Goal: Information Seeking & Learning: Learn about a topic

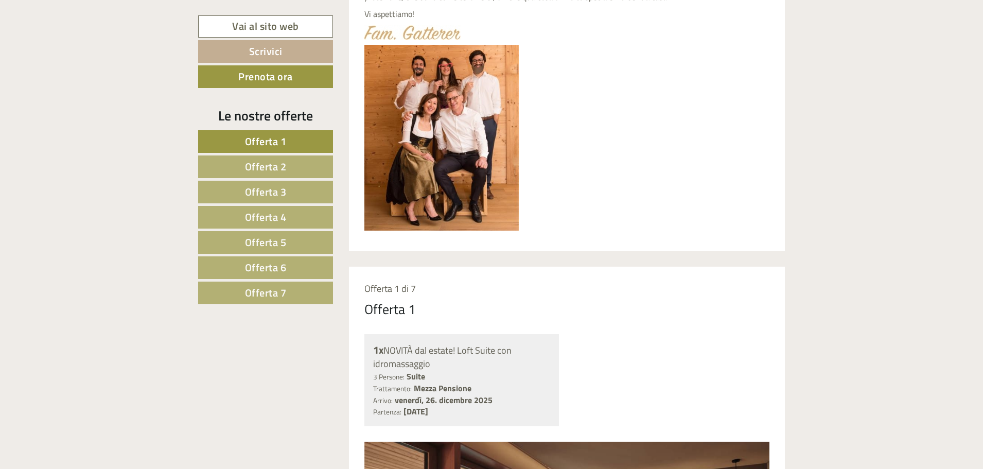
scroll to position [618, 0]
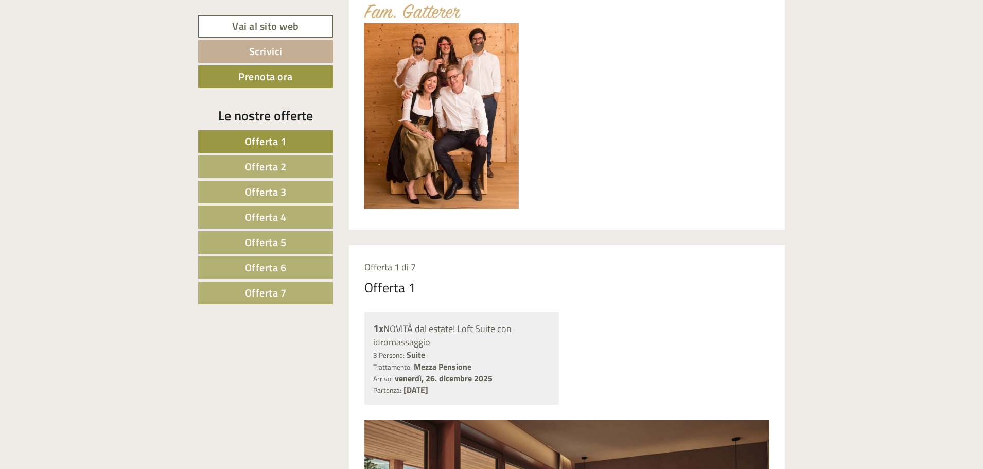
click at [279, 294] on span "Offerta 7" at bounding box center [266, 293] width 42 height 16
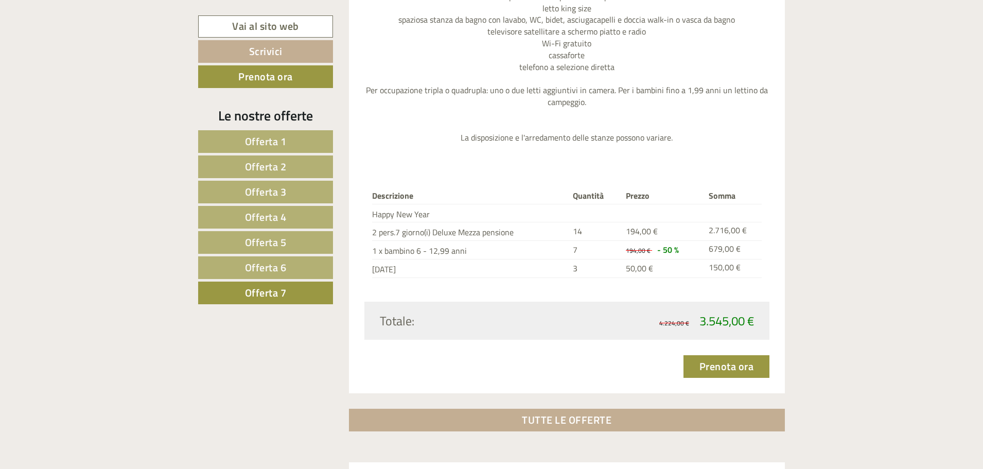
scroll to position [1326, 0]
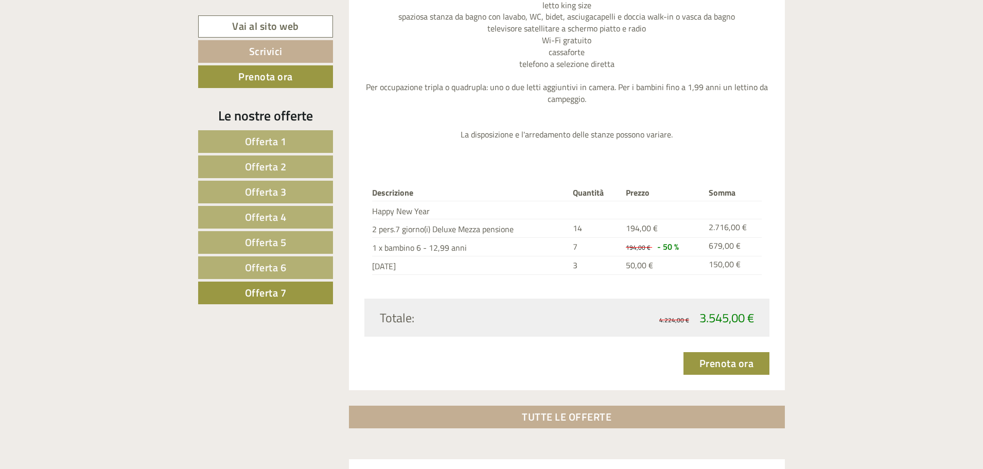
click at [270, 269] on span "Offerta 6" at bounding box center [266, 267] width 42 height 16
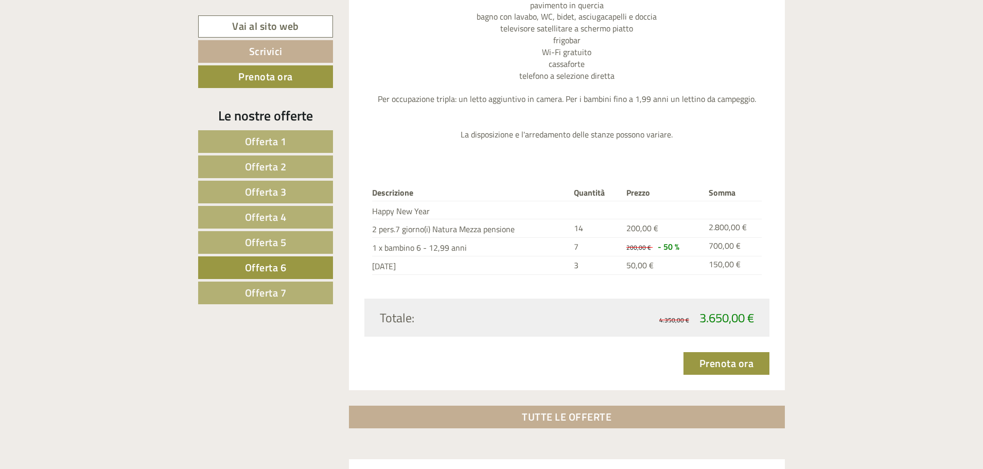
scroll to position [1275, 0]
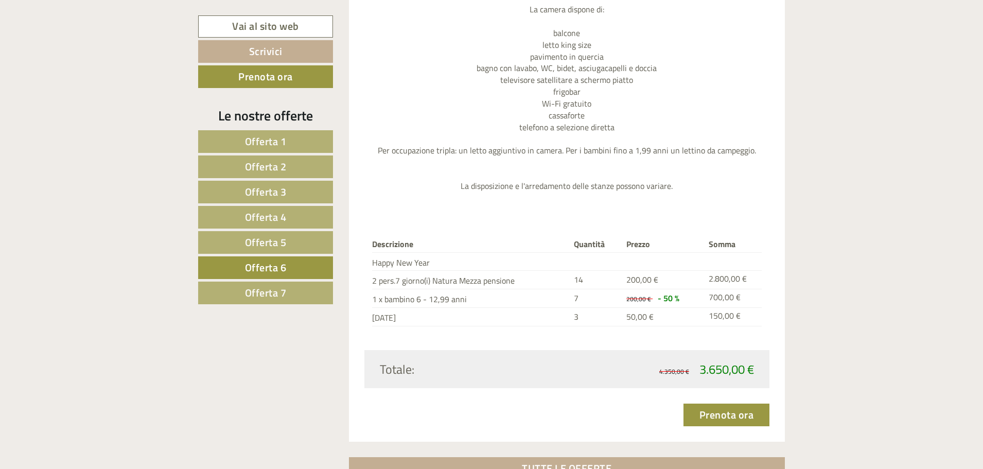
click at [293, 299] on link "Offerta 7" at bounding box center [265, 293] width 135 height 23
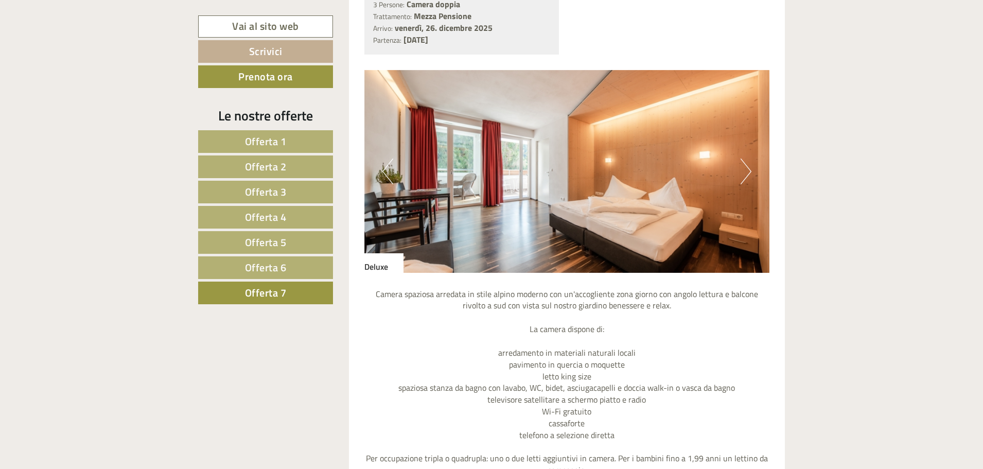
scroll to position [1172, 0]
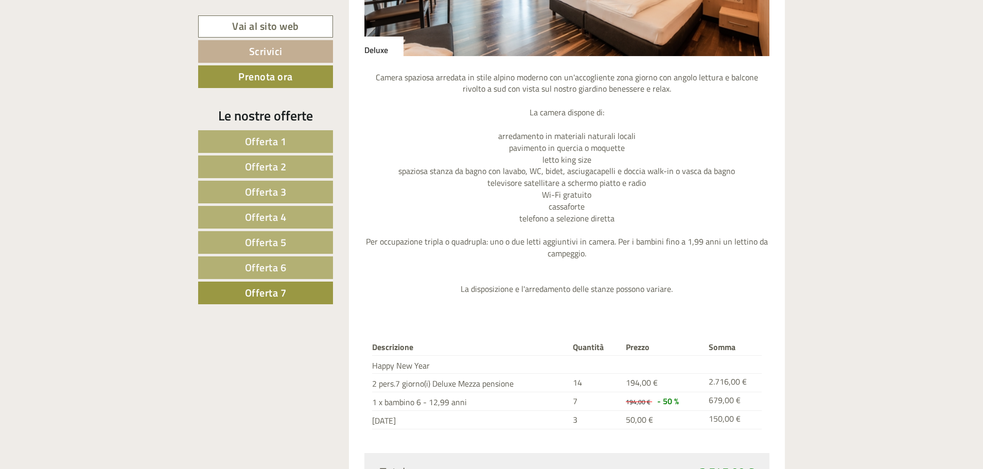
click at [305, 268] on link "Offerta 6" at bounding box center [265, 267] width 135 height 23
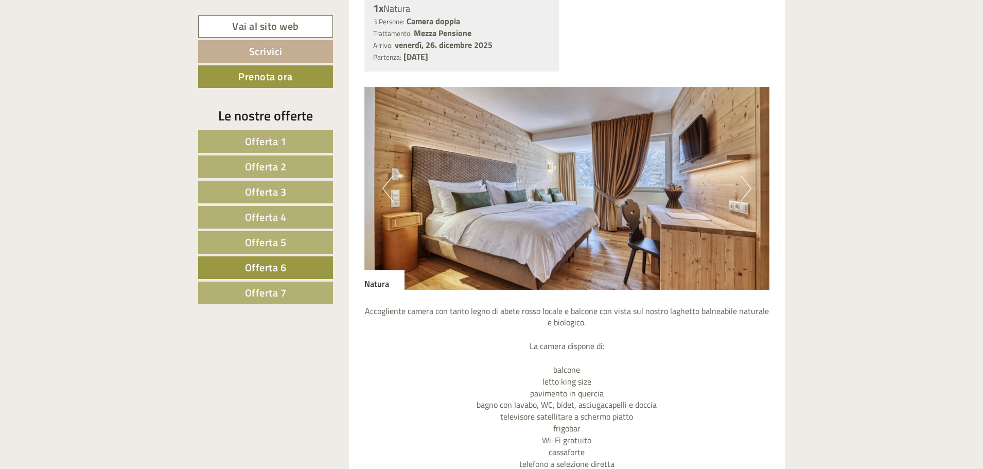
scroll to position [978, 0]
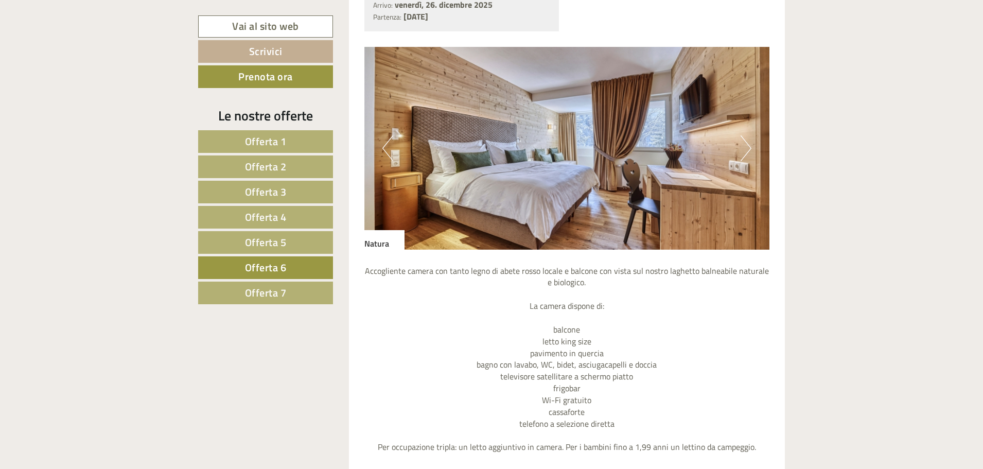
click at [291, 291] on link "Offerta 7" at bounding box center [265, 293] width 135 height 23
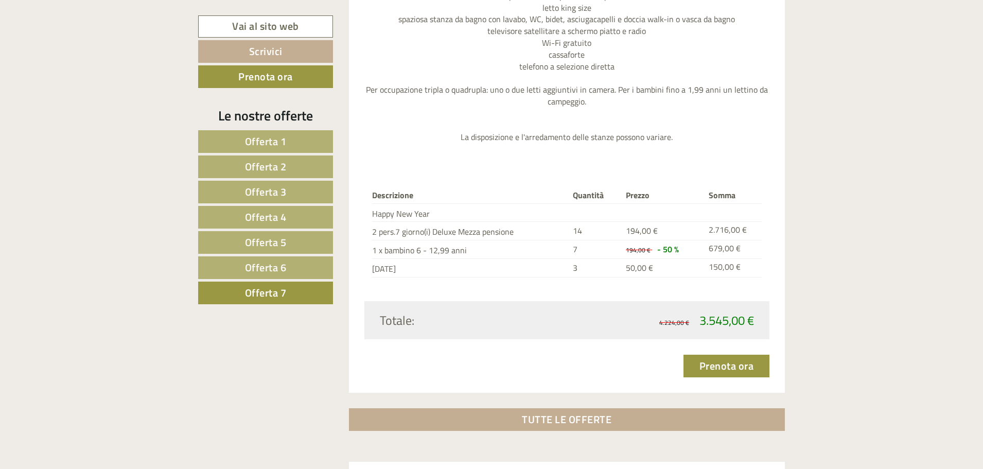
scroll to position [1429, 0]
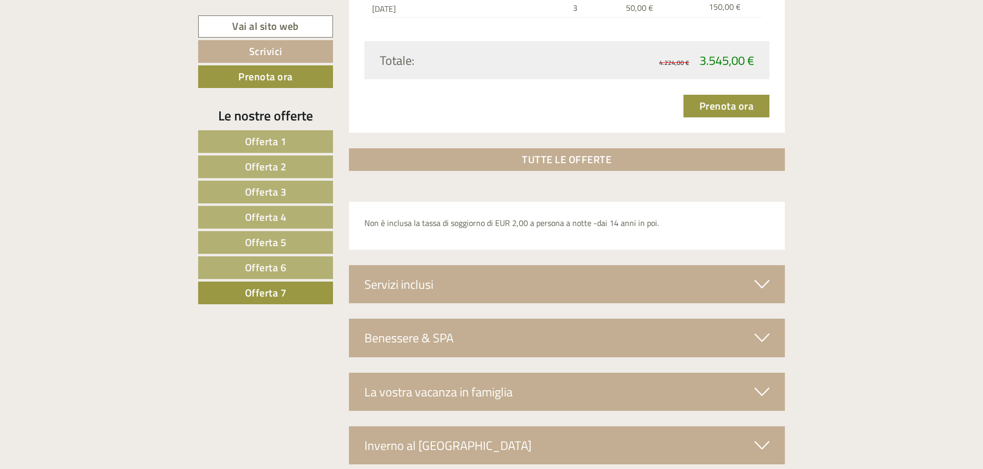
click at [308, 265] on link "Offerta 6" at bounding box center [265, 267] width 135 height 23
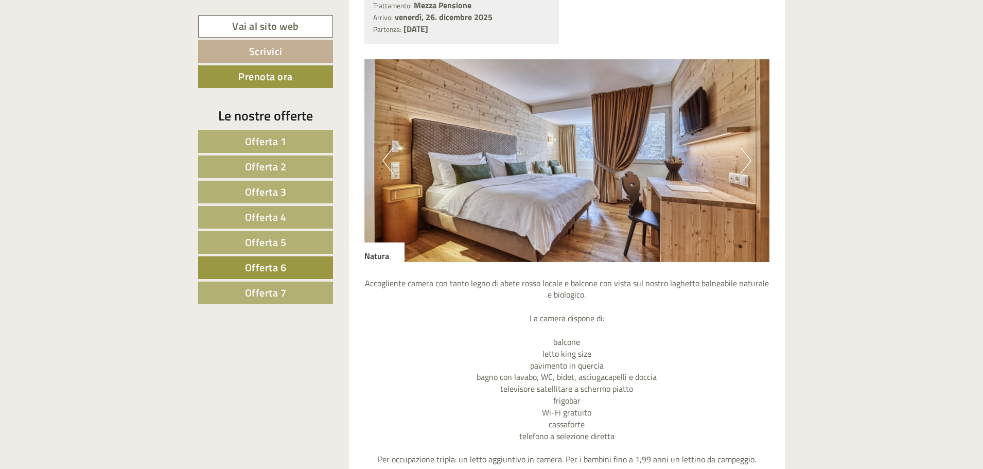
scroll to position [1017, 0]
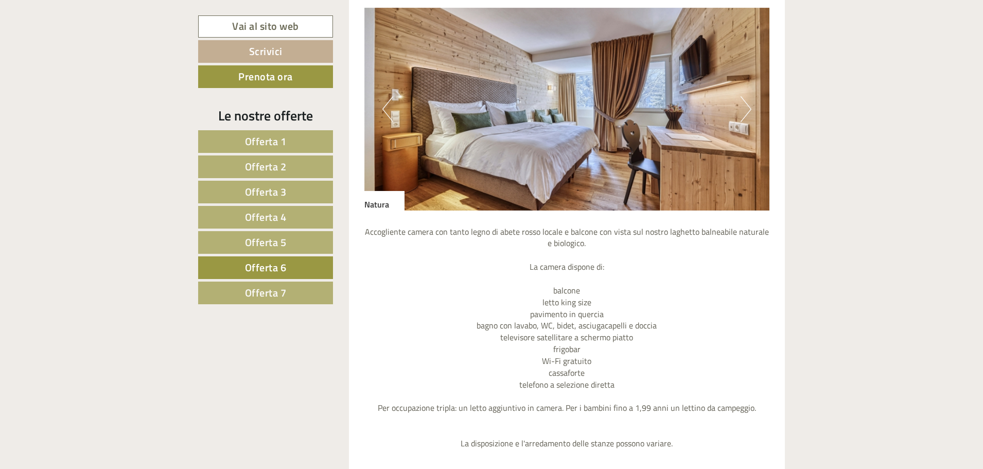
click at [284, 296] on span "Offerta 7" at bounding box center [266, 293] width 42 height 16
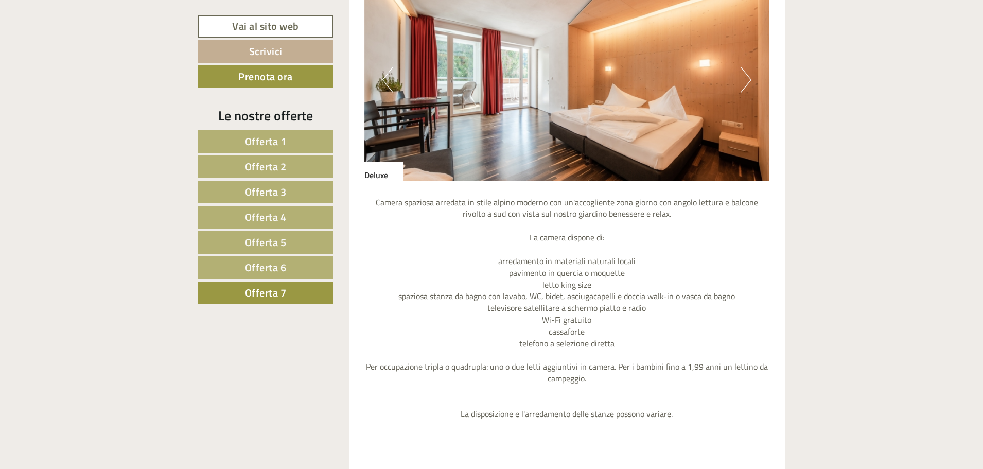
scroll to position [1069, 0]
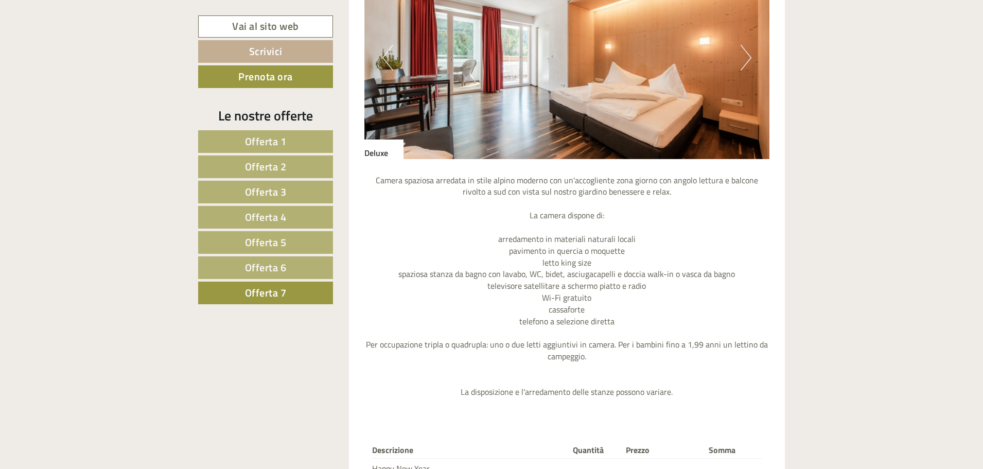
click at [308, 266] on link "Offerta 6" at bounding box center [265, 267] width 135 height 23
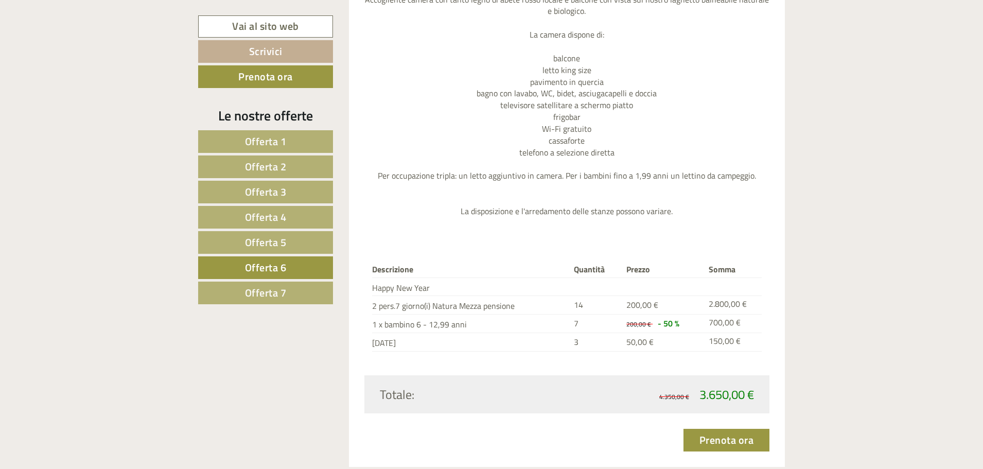
scroll to position [1275, 0]
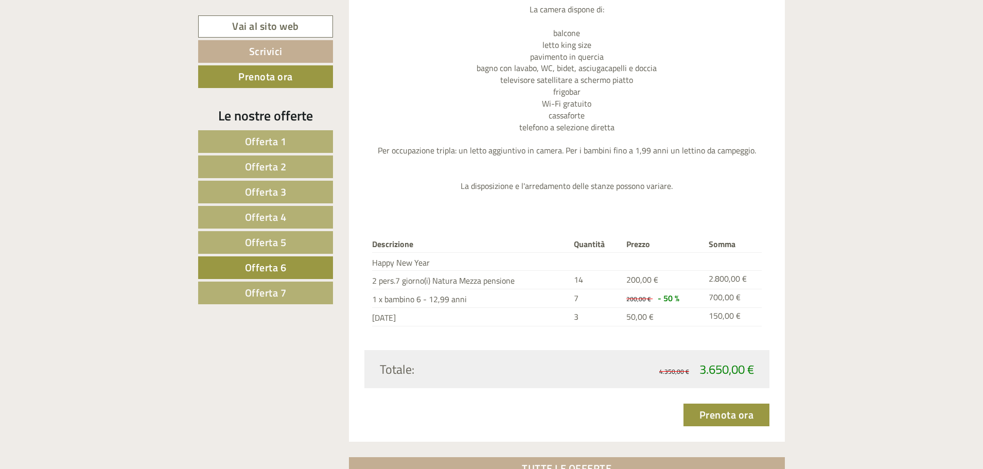
click at [273, 244] on span "Offerta 5" at bounding box center [266, 242] width 42 height 16
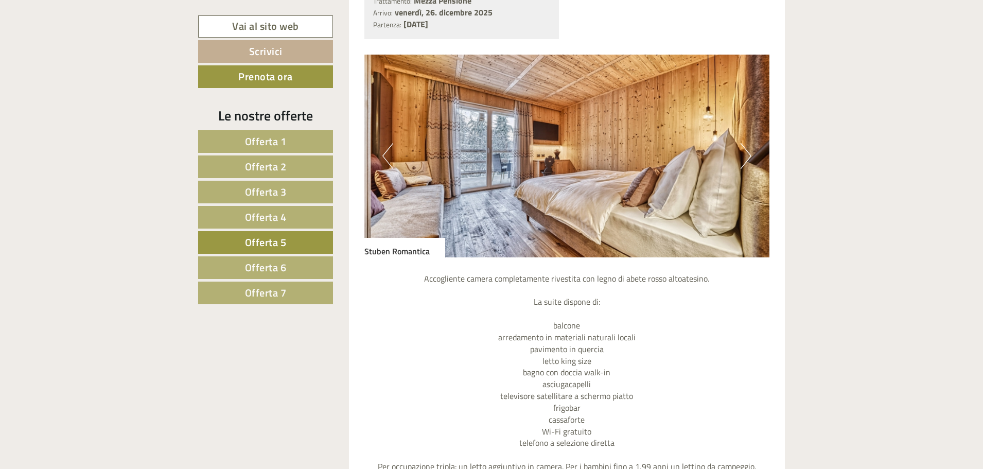
scroll to position [966, 0]
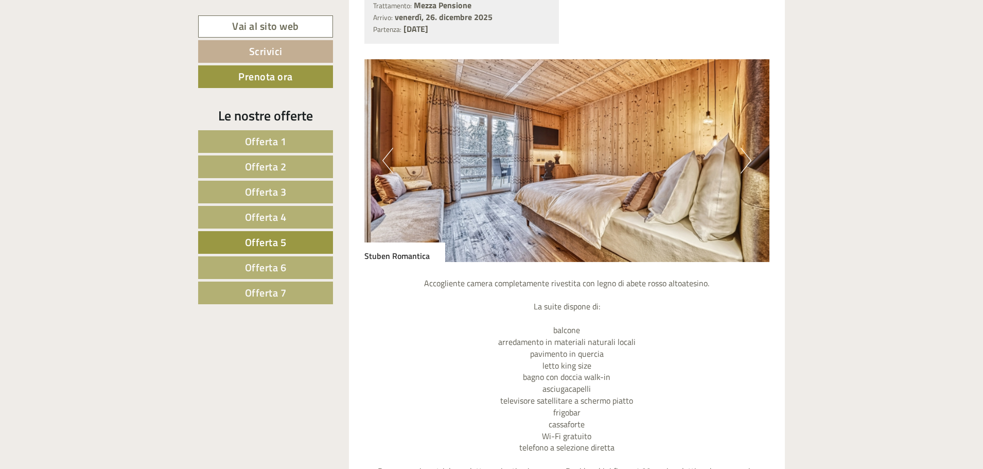
click at [743, 159] on button "Next" at bounding box center [746, 161] width 11 height 26
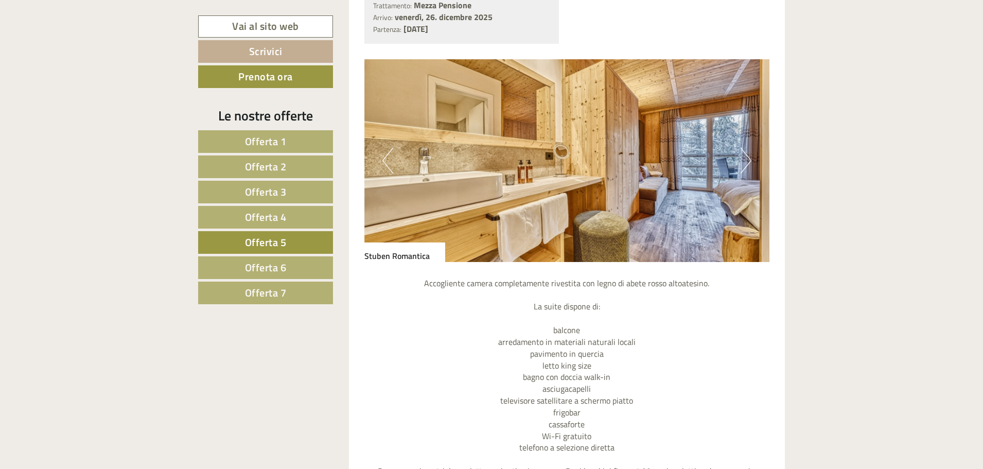
click at [741, 160] on button "Next" at bounding box center [746, 161] width 11 height 26
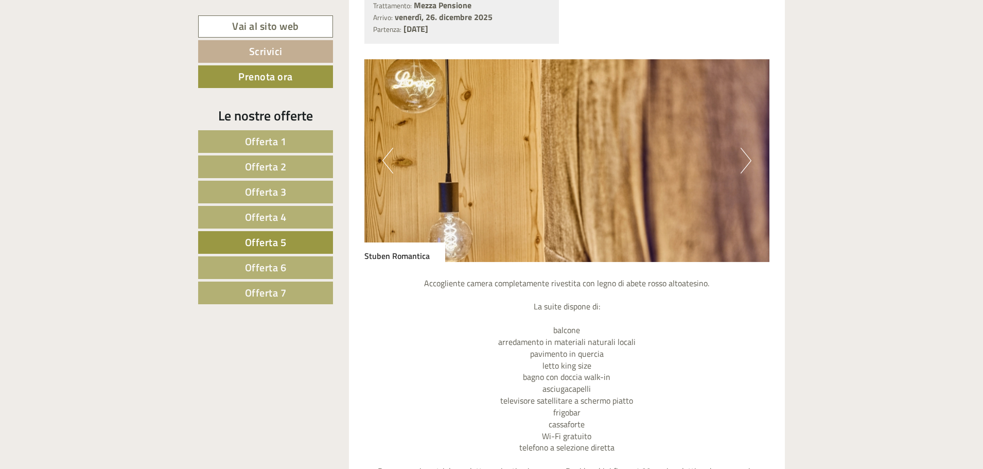
click at [262, 263] on span "Offerta 6" at bounding box center [266, 267] width 42 height 16
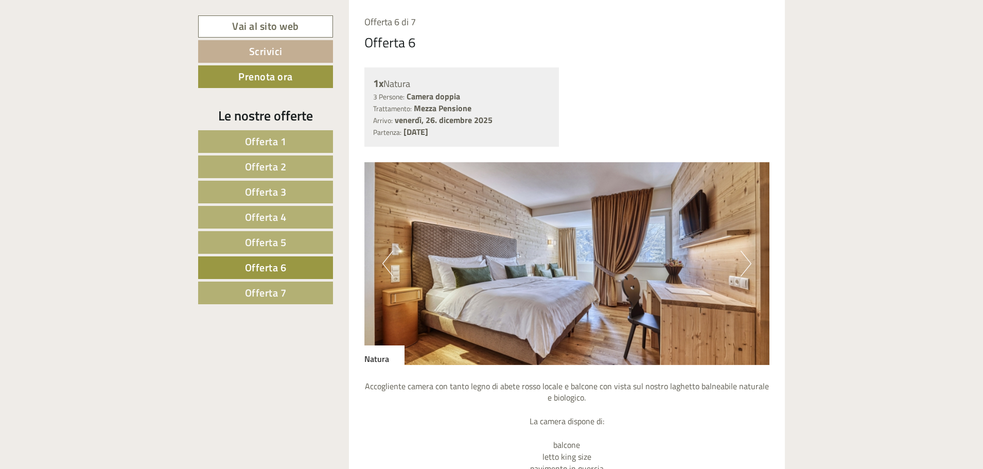
click at [739, 270] on img at bounding box center [567, 263] width 406 height 203
click at [748, 266] on button "Next" at bounding box center [746, 264] width 11 height 26
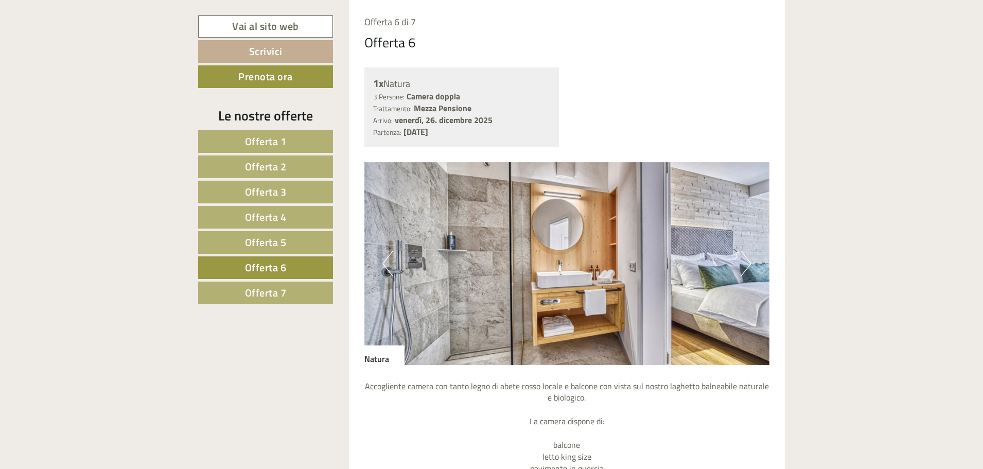
click at [748, 266] on button "Next" at bounding box center [746, 264] width 11 height 26
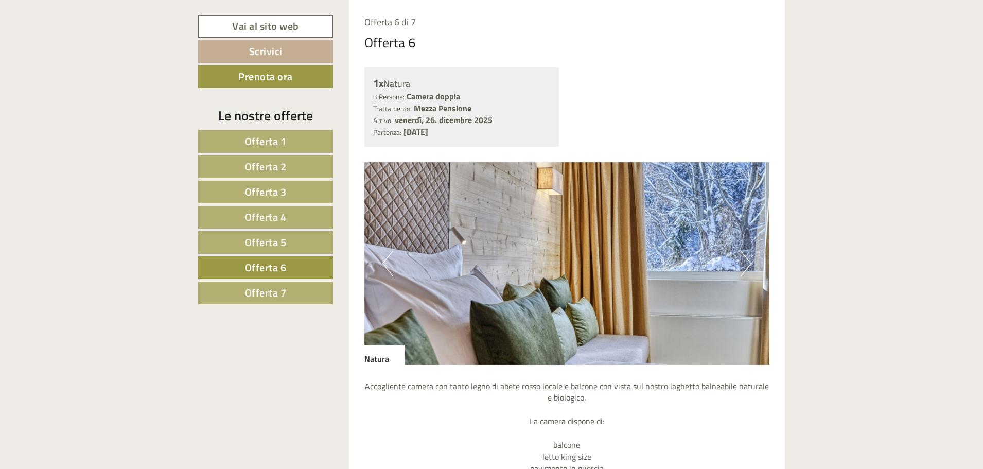
click at [305, 288] on link "Offerta 7" at bounding box center [265, 293] width 135 height 23
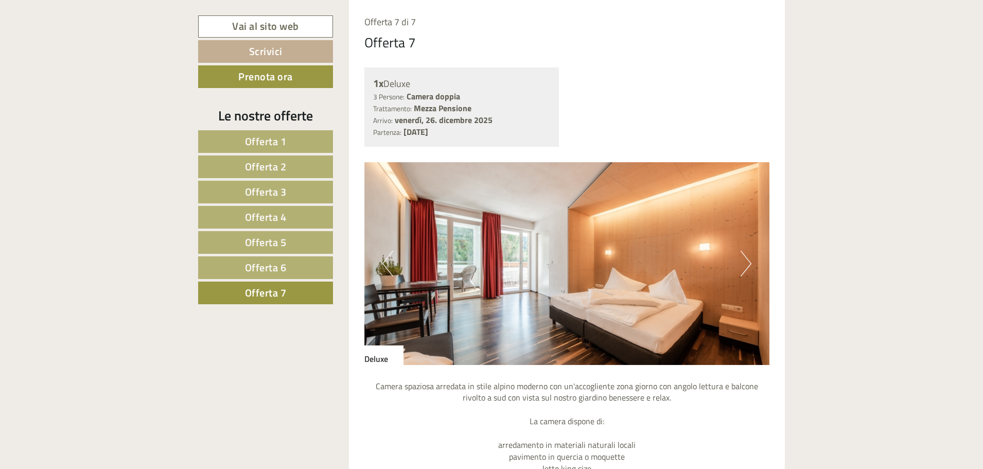
click at [749, 262] on button "Next" at bounding box center [746, 264] width 11 height 26
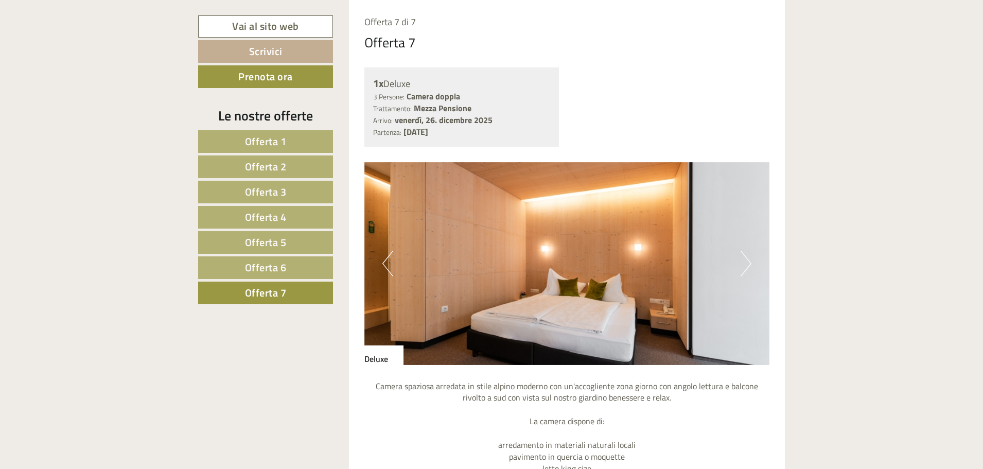
click at [749, 262] on button "Next" at bounding box center [746, 264] width 11 height 26
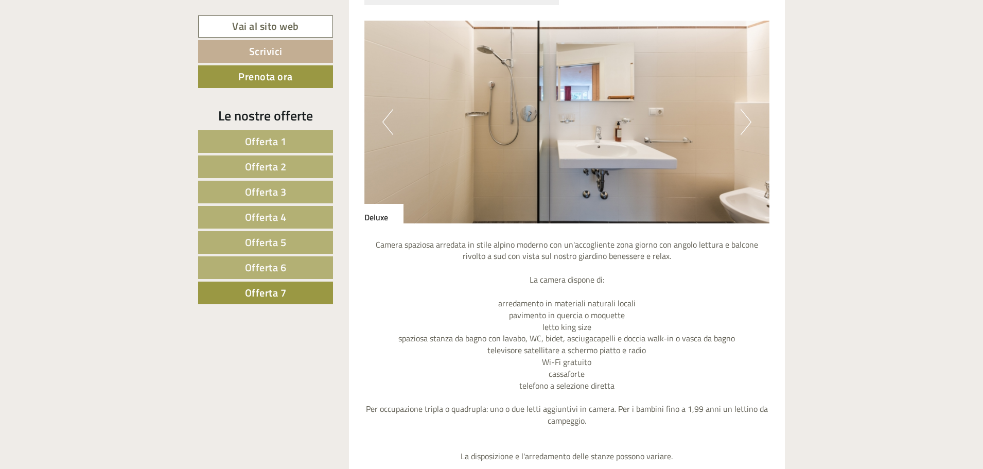
scroll to position [1017, 0]
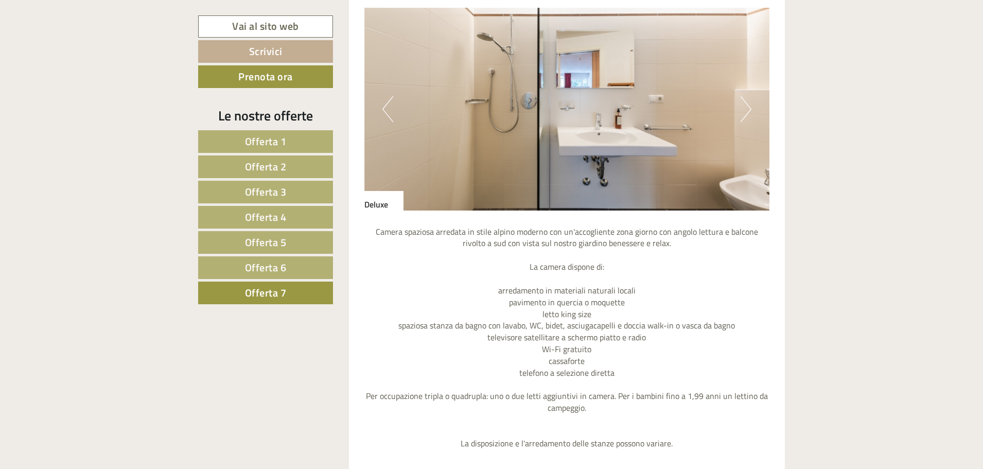
click at [384, 111] on button "Previous" at bounding box center [388, 109] width 11 height 26
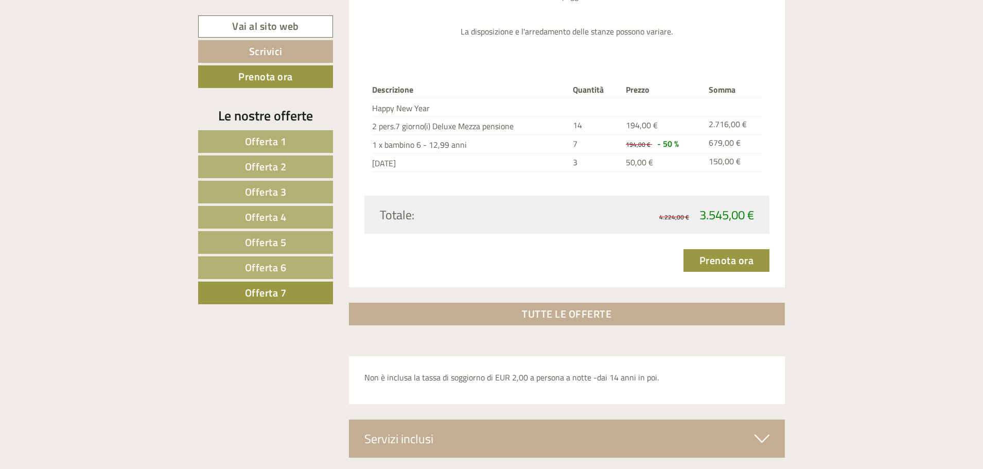
scroll to position [1687, 0]
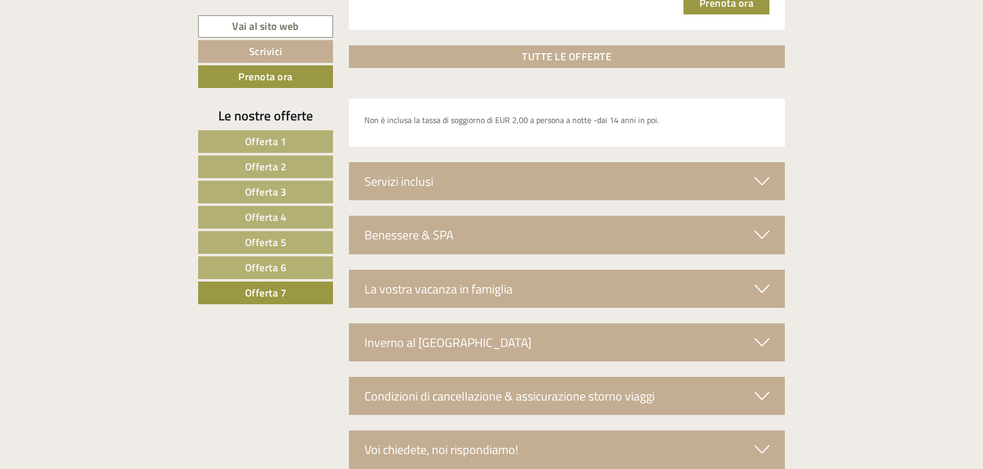
click at [672, 193] on div "Servizi inclusi" at bounding box center [567, 181] width 437 height 38
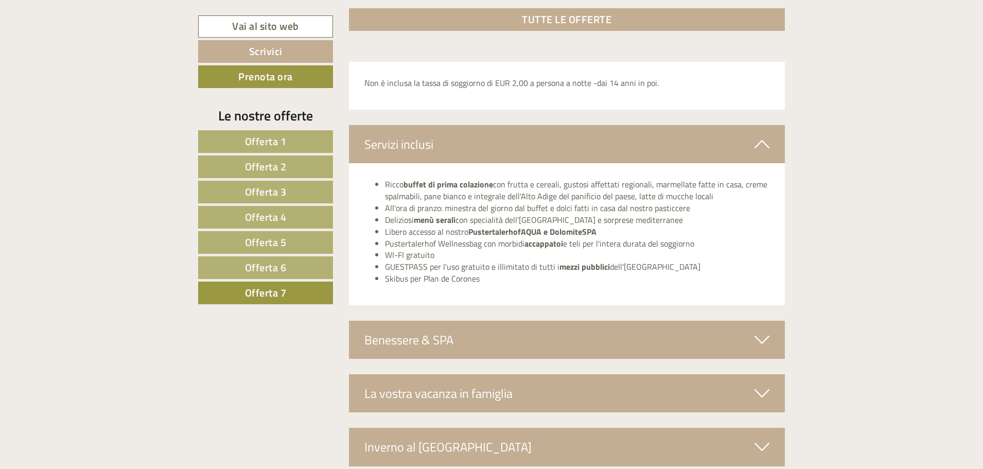
scroll to position [1841, 0]
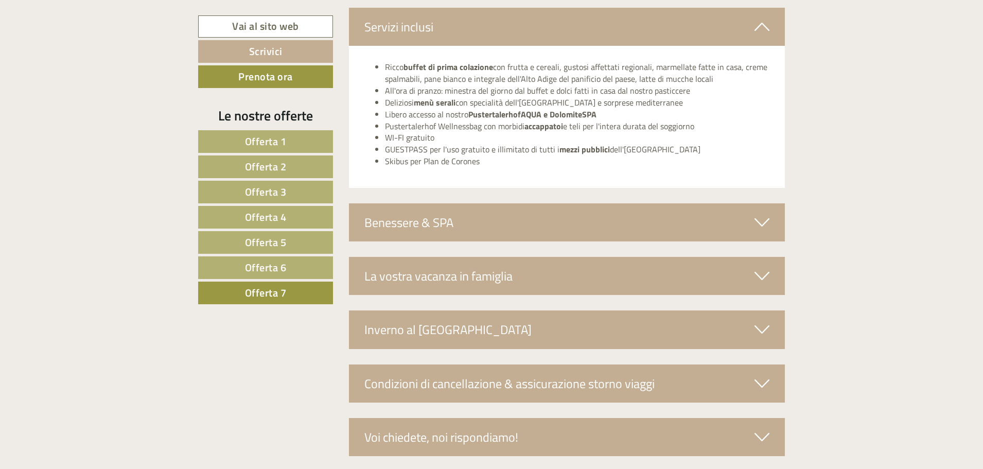
click at [659, 207] on div "Benessere & SPA" at bounding box center [567, 222] width 437 height 38
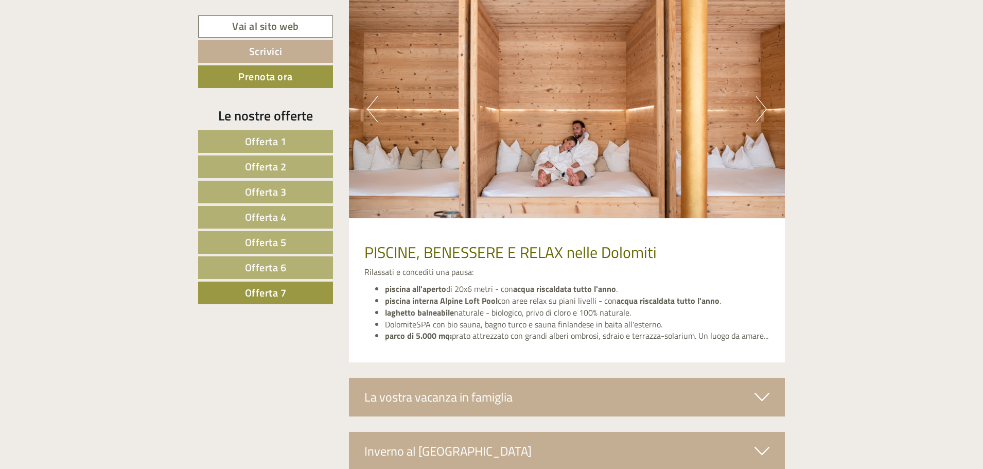
scroll to position [2150, 0]
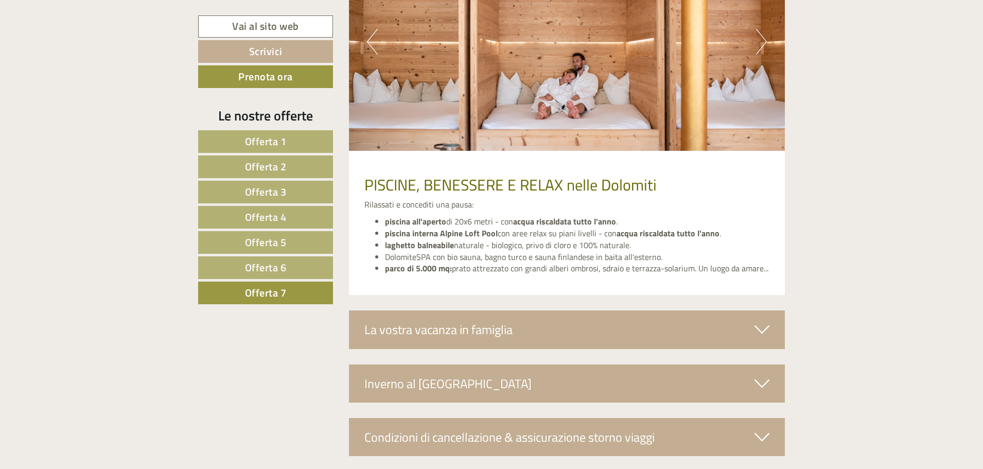
click at [646, 334] on div "La vostra vacanza in famiglia" at bounding box center [567, 329] width 437 height 38
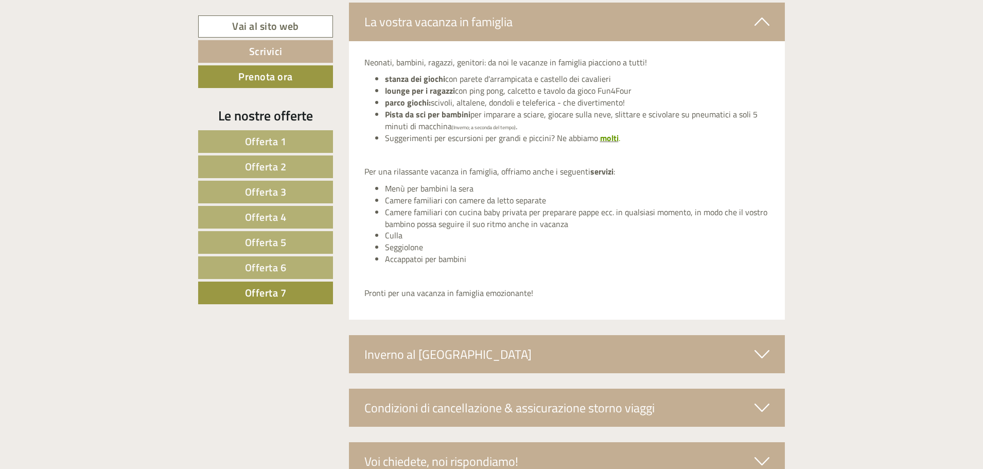
scroll to position [2459, 0]
click at [649, 352] on div "Inverno al [GEOGRAPHIC_DATA]" at bounding box center [567, 353] width 437 height 38
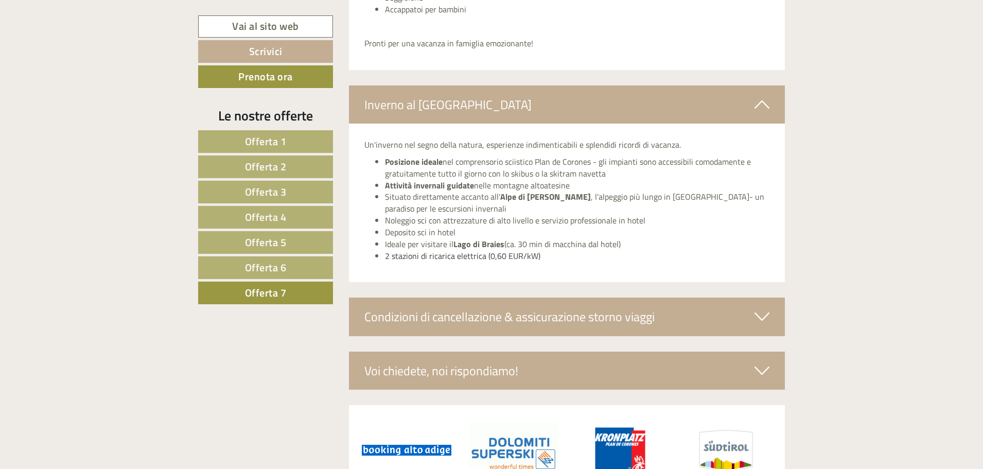
scroll to position [2615, 0]
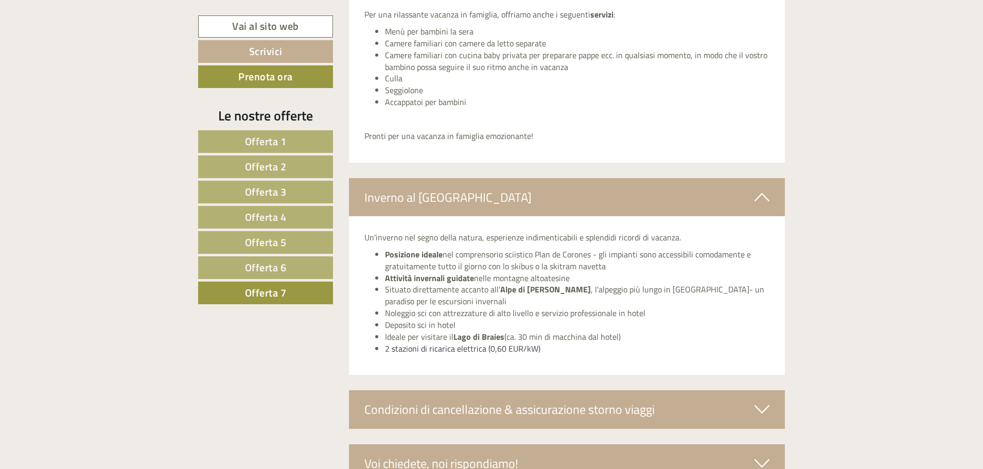
click at [295, 262] on link "Offerta 6" at bounding box center [265, 267] width 135 height 23
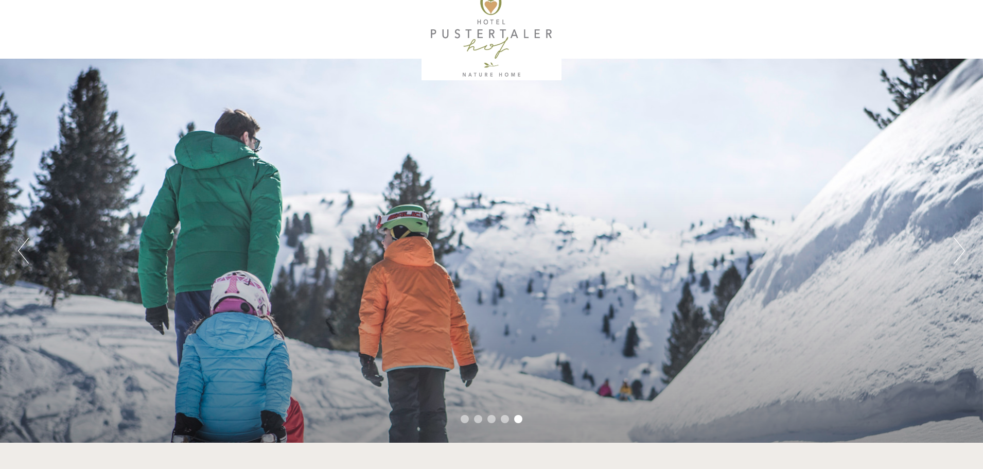
scroll to position [0, 0]
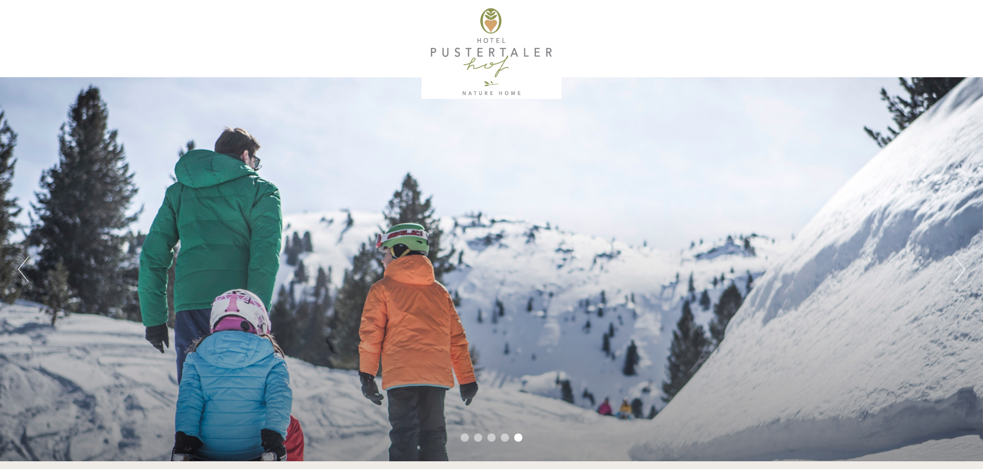
click at [496, 44] on div at bounding box center [491, 52] width 577 height 94
click at [484, 83] on div at bounding box center [491, 52] width 577 height 94
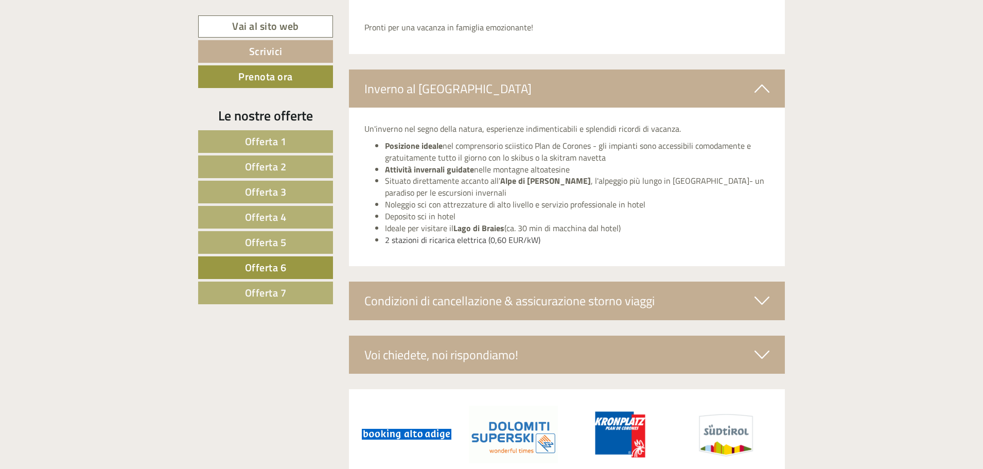
scroll to position [2769, 0]
